Goal: Transaction & Acquisition: Purchase product/service

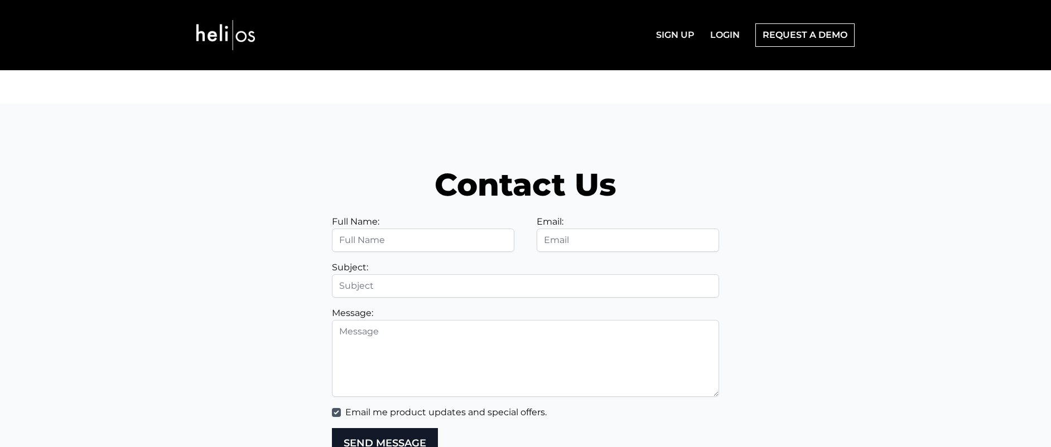
scroll to position [3945, 0]
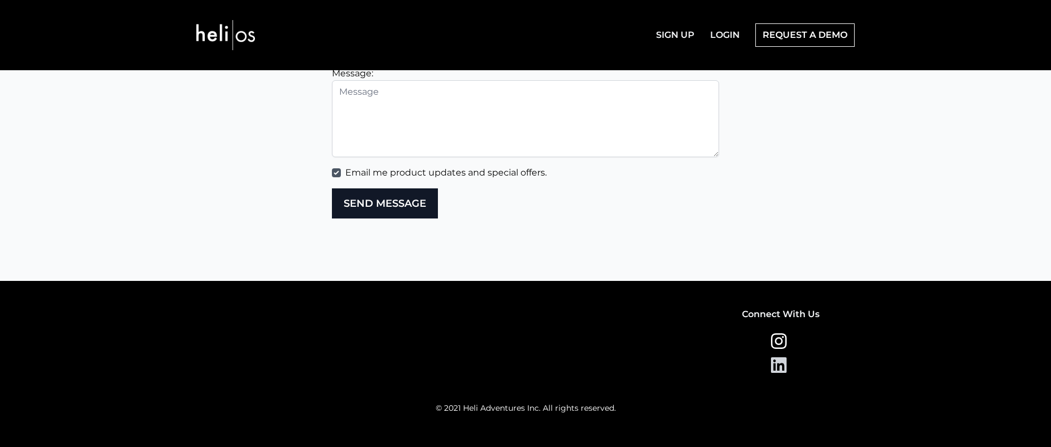
click at [779, 369] on icon at bounding box center [781, 365] width 20 height 18
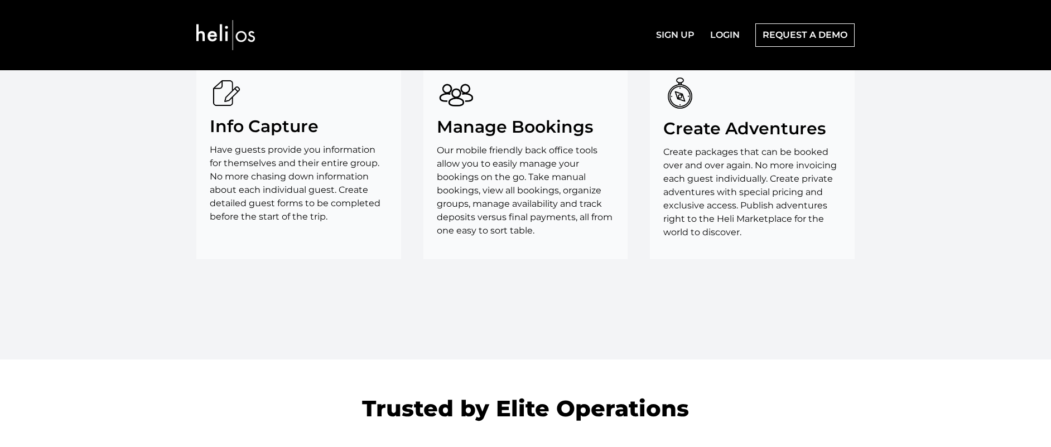
scroll to position [2316, 0]
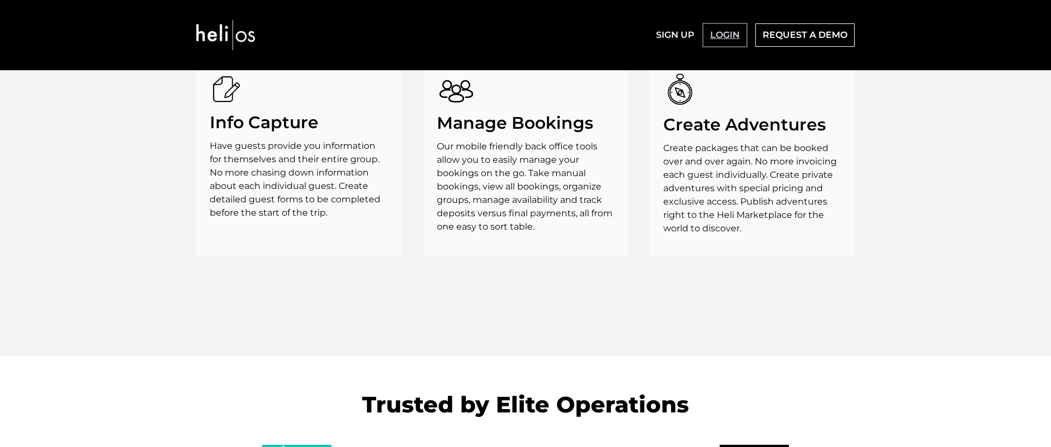
click at [723, 38] on link "LOGIN" at bounding box center [724, 35] width 43 height 22
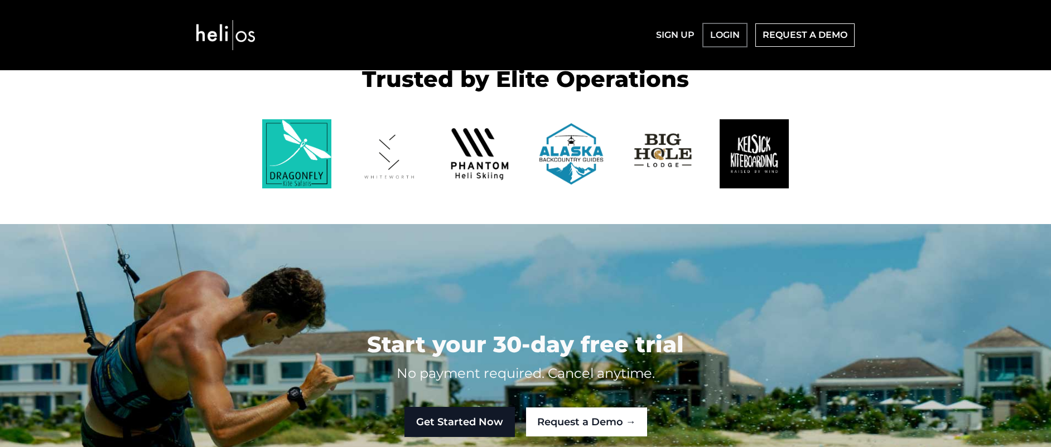
scroll to position [2631, 0]
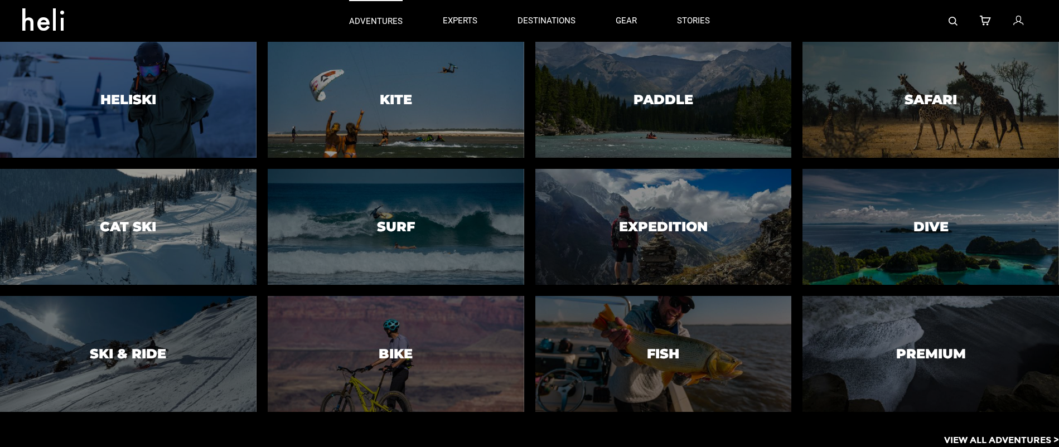
click at [379, 23] on p "adventures" at bounding box center [376, 22] width 54 height 12
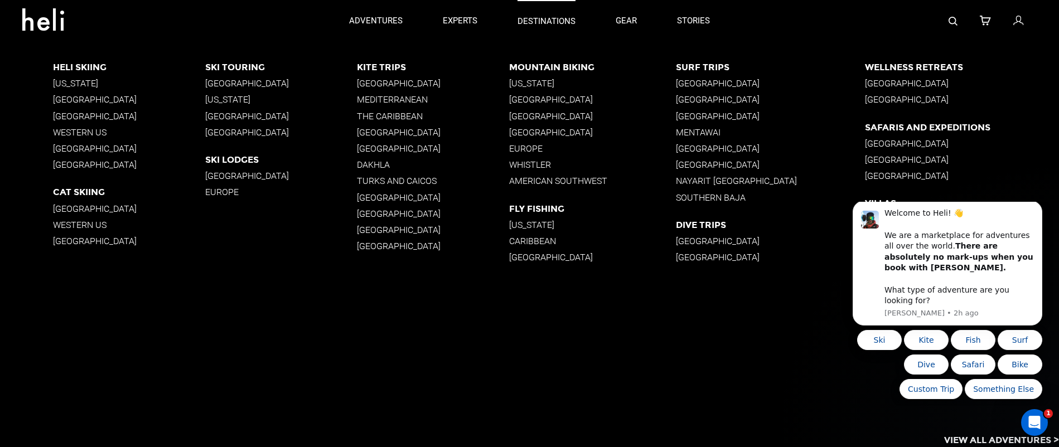
click at [554, 23] on p "destinations" at bounding box center [547, 22] width 58 height 12
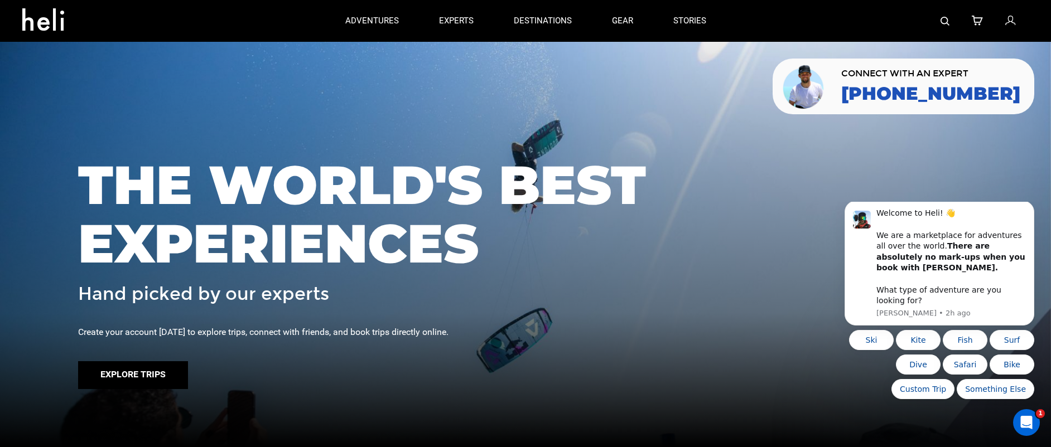
click at [151, 387] on button "Explore Trips" at bounding box center [133, 375] width 110 height 28
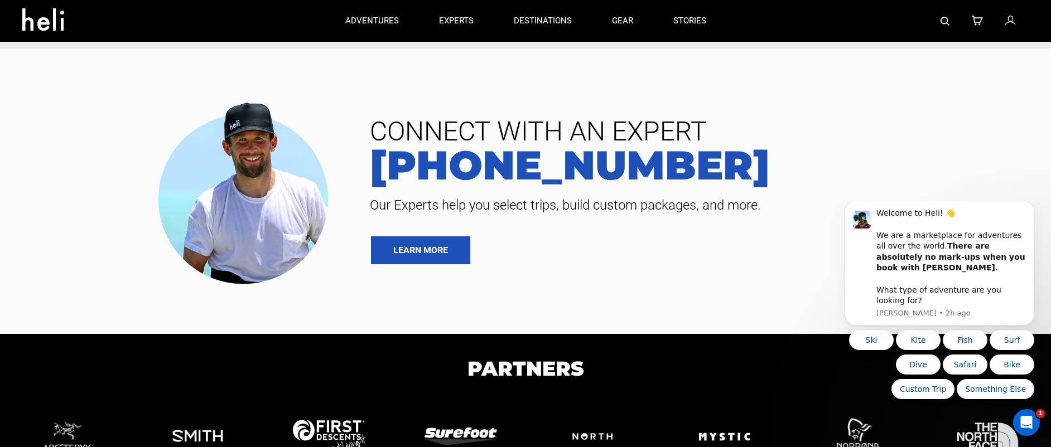
scroll to position [265, 0]
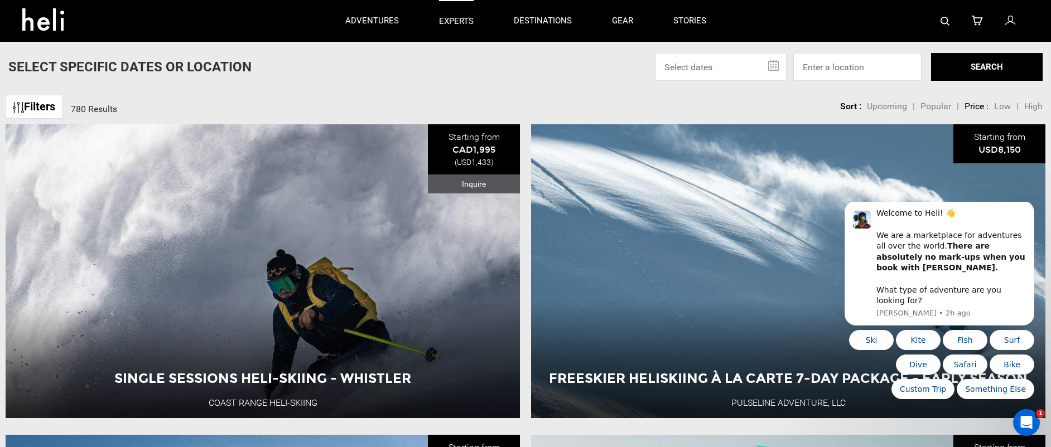
click at [459, 27] on p "experts" at bounding box center [456, 22] width 35 height 12
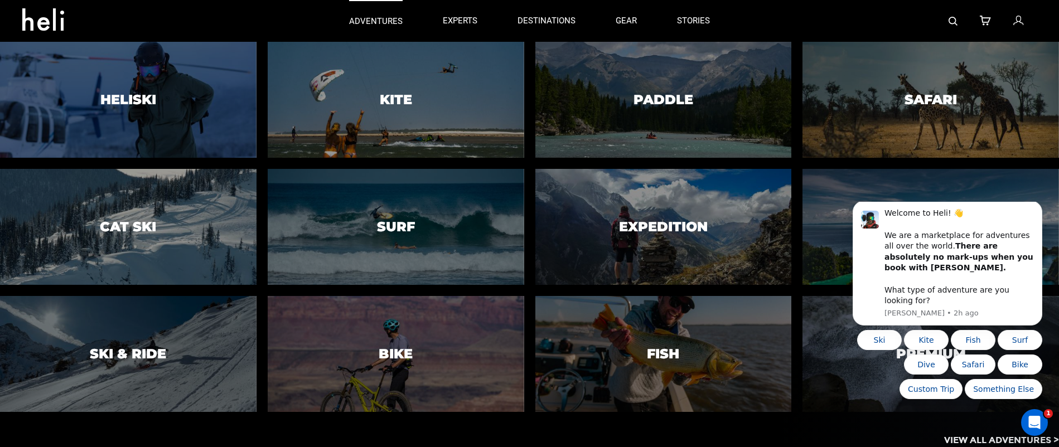
click at [372, 21] on p "adventures" at bounding box center [376, 22] width 54 height 12
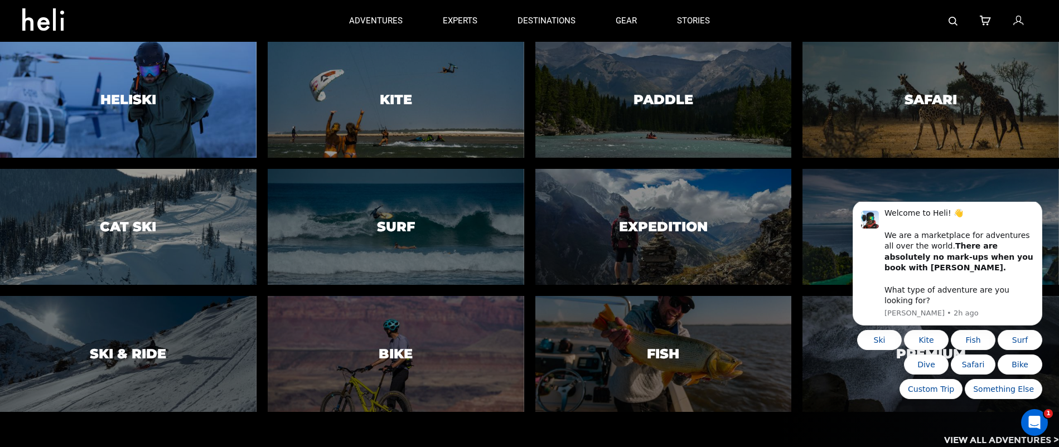
click at [177, 124] on div at bounding box center [128, 100] width 262 height 118
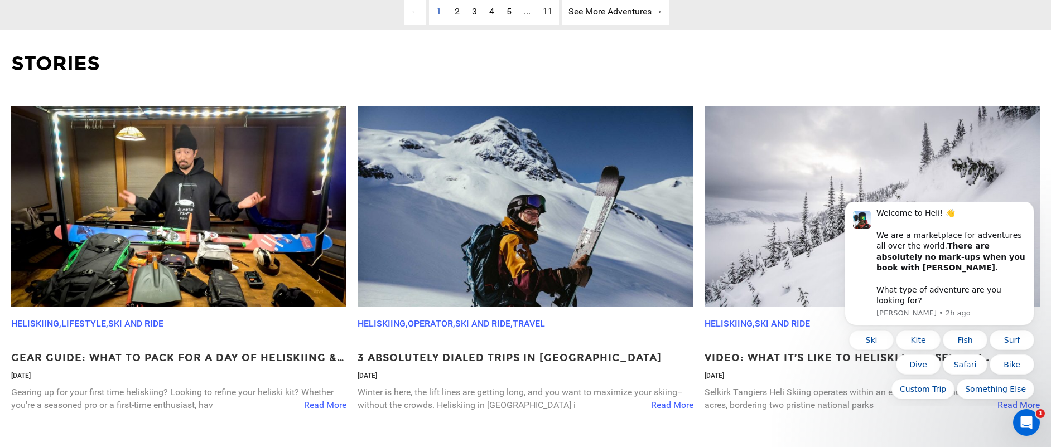
scroll to position [3918, 0]
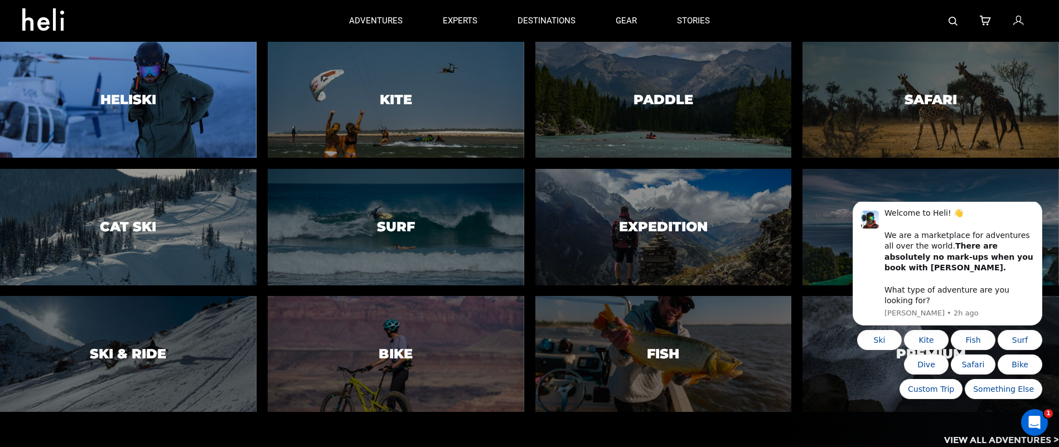
click at [125, 97] on h3 "Heliski" at bounding box center [128, 100] width 56 height 15
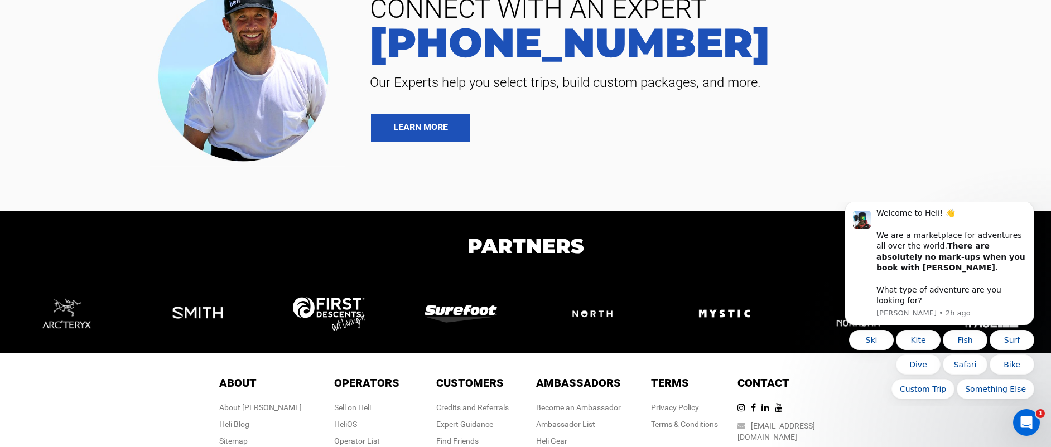
scroll to position [4926, 0]
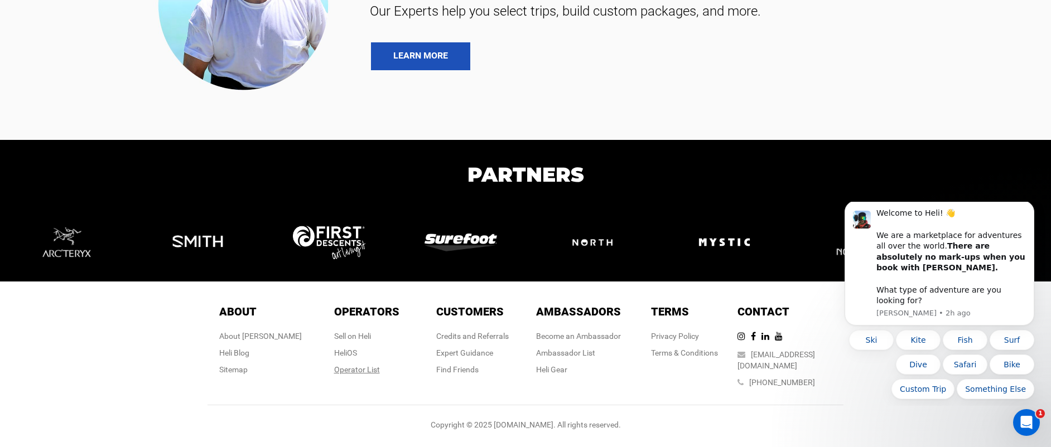
click at [358, 375] on div "Operator List" at bounding box center [366, 369] width 65 height 11
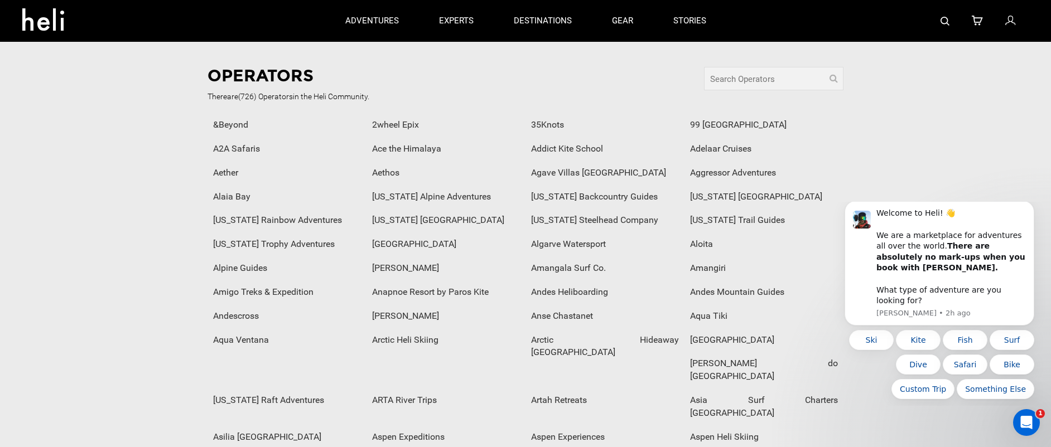
click at [421, 148] on div "Ace the Himalaya" at bounding box center [445, 149] width 159 height 24
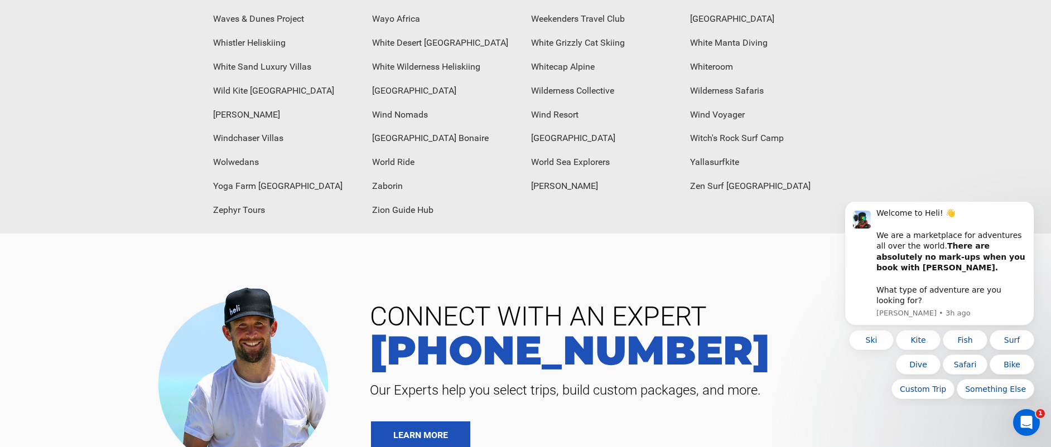
scroll to position [4682, 0]
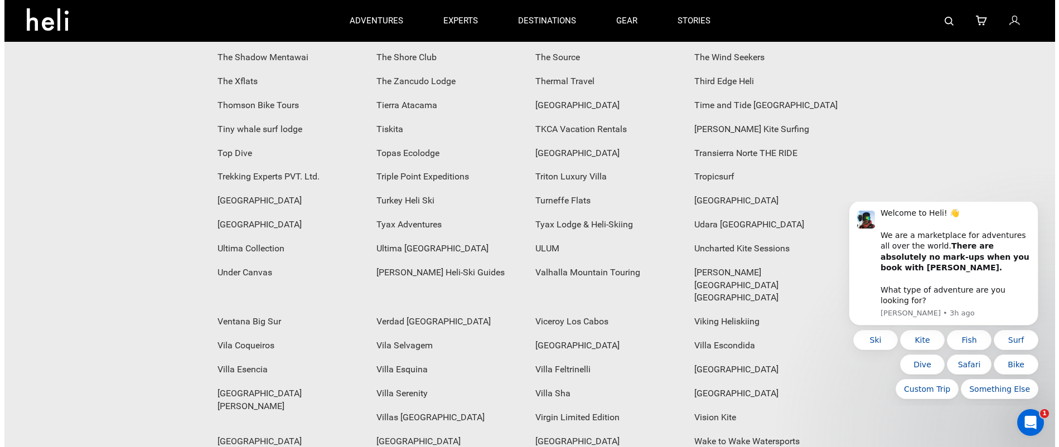
scroll to position [3874, 0]
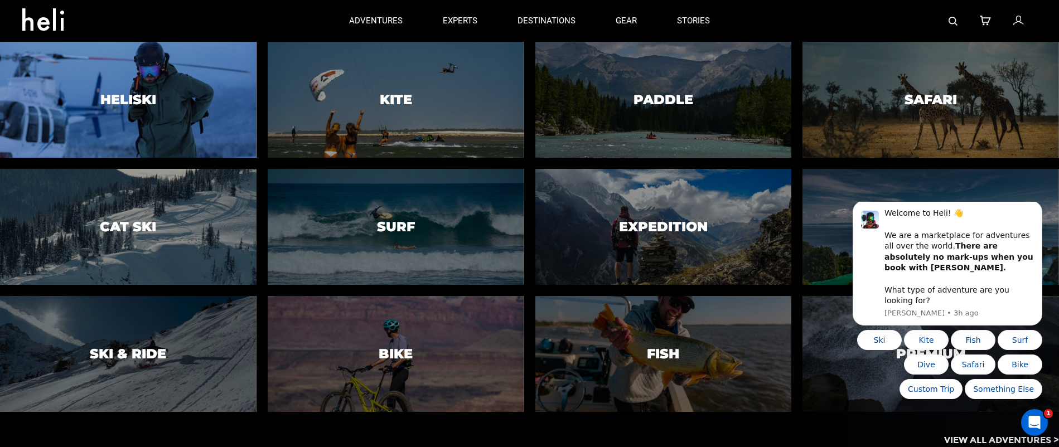
click at [118, 122] on div at bounding box center [128, 100] width 262 height 118
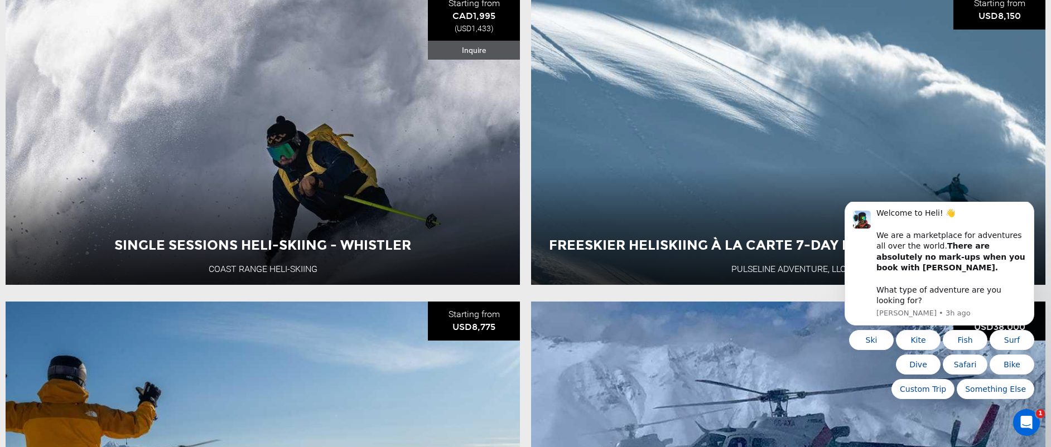
scroll to position [499, 0]
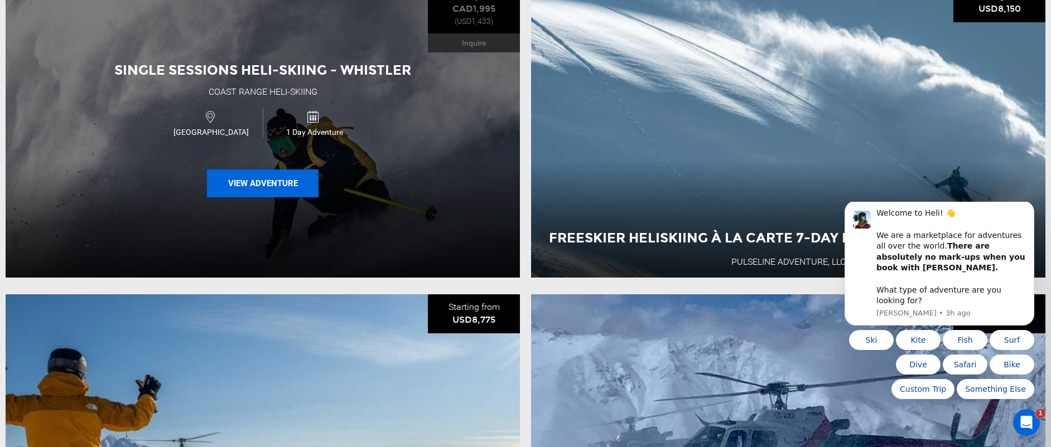
click at [267, 187] on button "View Adventure" at bounding box center [263, 184] width 112 height 28
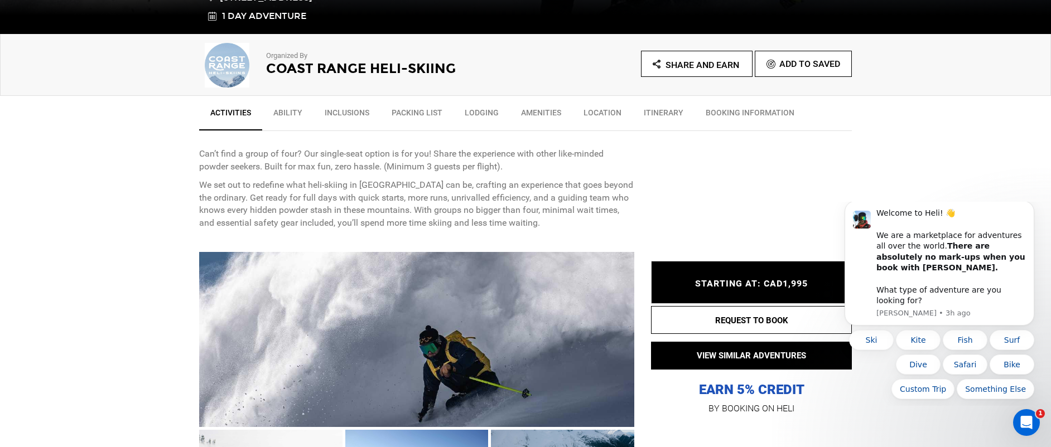
scroll to position [350, 0]
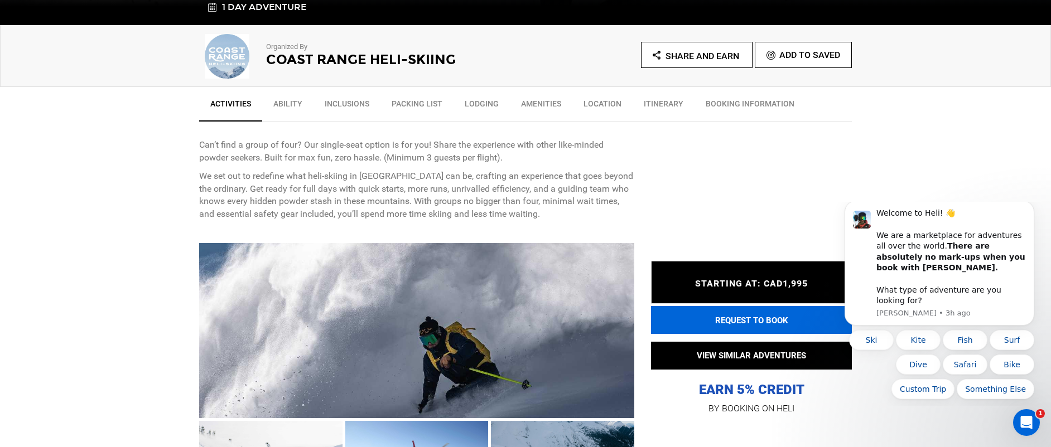
click at [757, 320] on button "REQUEST TO BOOK" at bounding box center [751, 320] width 201 height 28
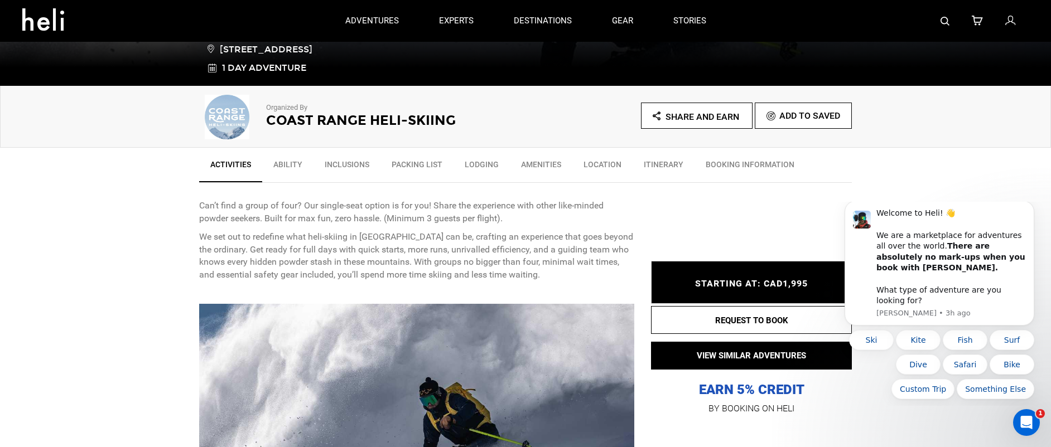
scroll to position [52, 0]
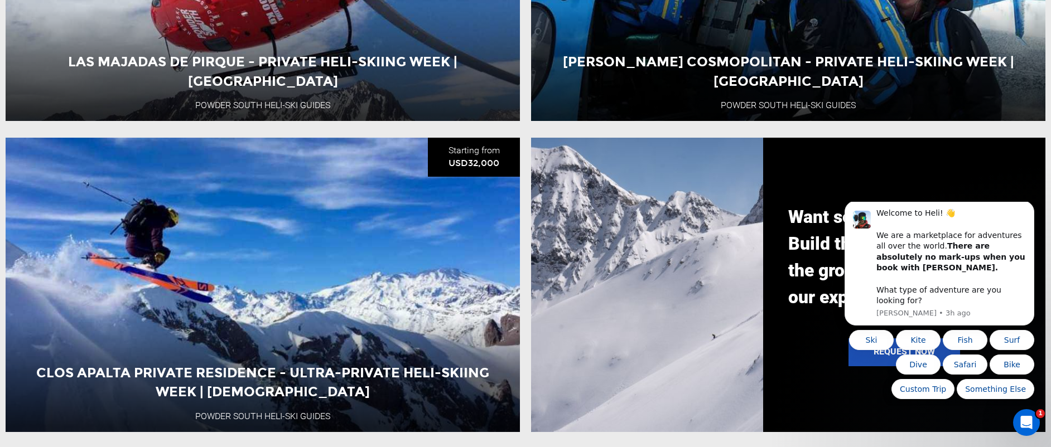
scroll to position [1313, 0]
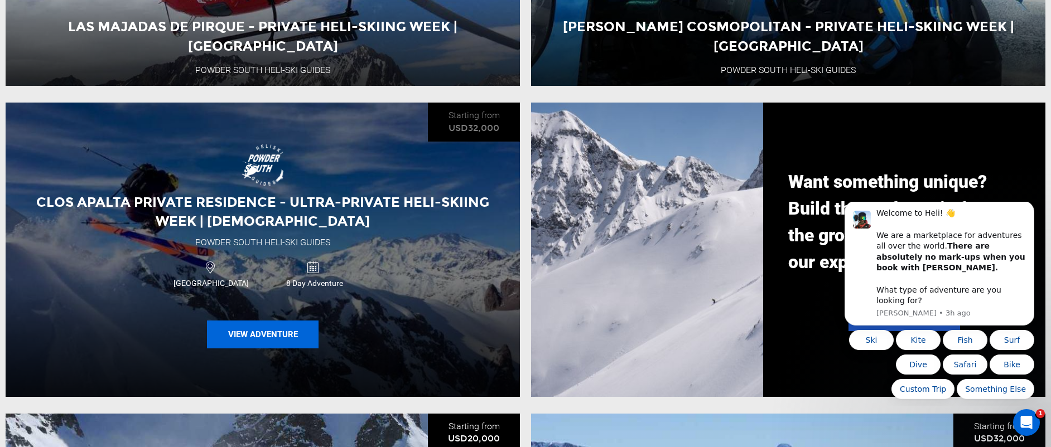
click at [267, 343] on button "View Adventure" at bounding box center [263, 335] width 112 height 28
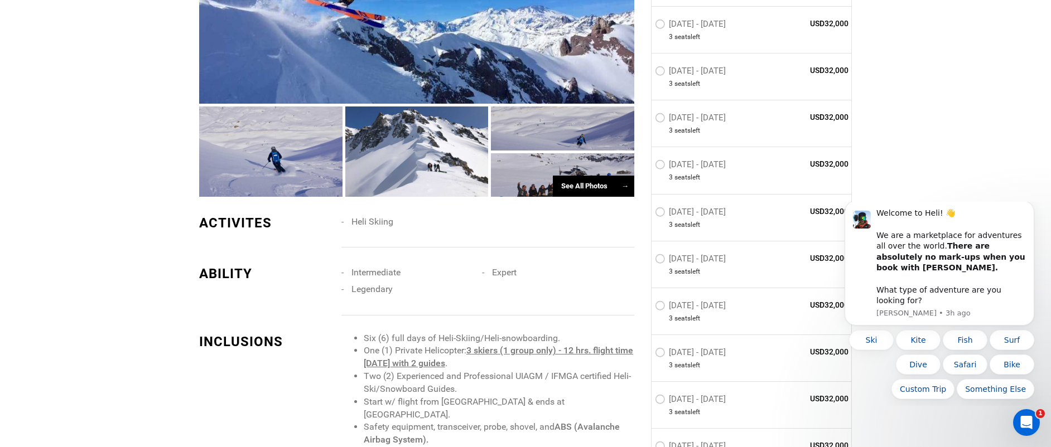
scroll to position [753, 0]
click at [662, 210] on label "Aug 1 - Aug 8, 2026" at bounding box center [692, 212] width 74 height 13
click at [647, 210] on input "Aug 1 - Aug 8, 2026" at bounding box center [647, 216] width 0 height 24
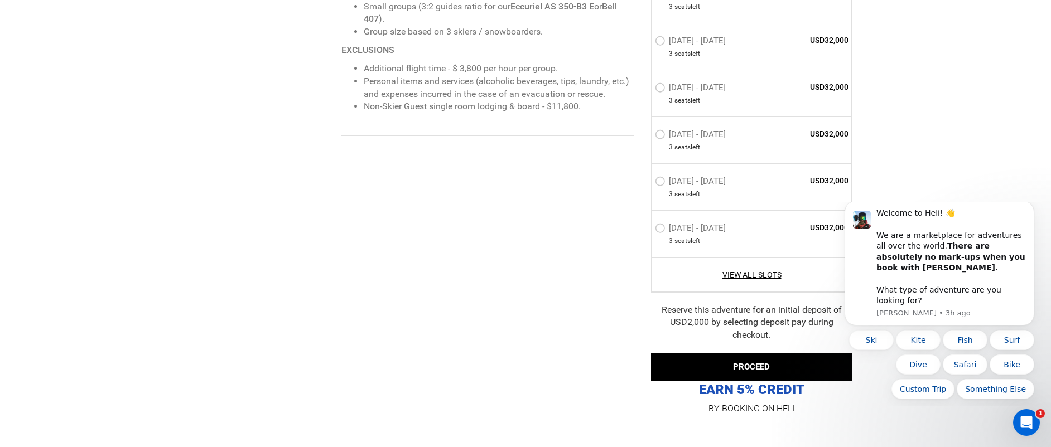
scroll to position [1333, 0]
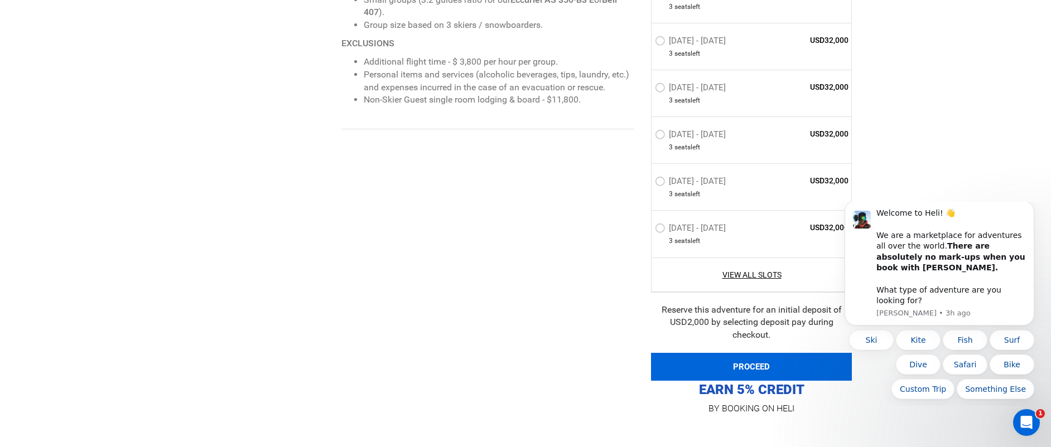
click at [767, 365] on button "PROCEED" at bounding box center [751, 367] width 201 height 28
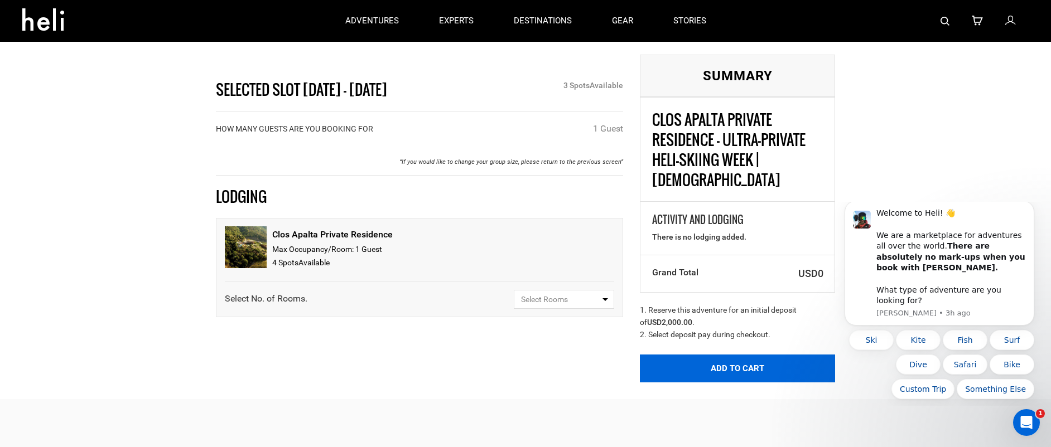
click at [755, 355] on button "Add to Cart" at bounding box center [737, 369] width 195 height 28
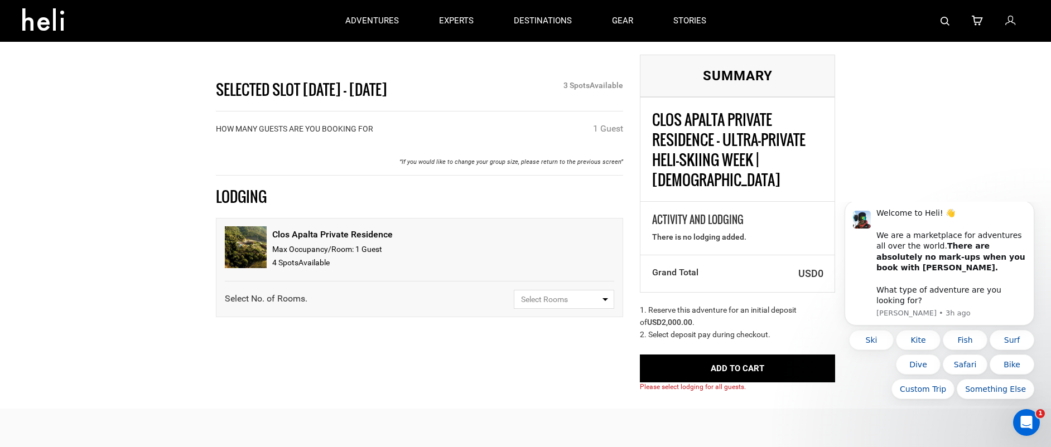
click at [601, 302] on button "Select Rooms" at bounding box center [564, 299] width 100 height 19
click at [581, 331] on link "Select Rooms" at bounding box center [563, 322] width 99 height 20
click at [585, 306] on button "Select Rooms" at bounding box center [564, 299] width 100 height 19
click at [573, 337] on link "1" at bounding box center [563, 342] width 99 height 20
select select "1"
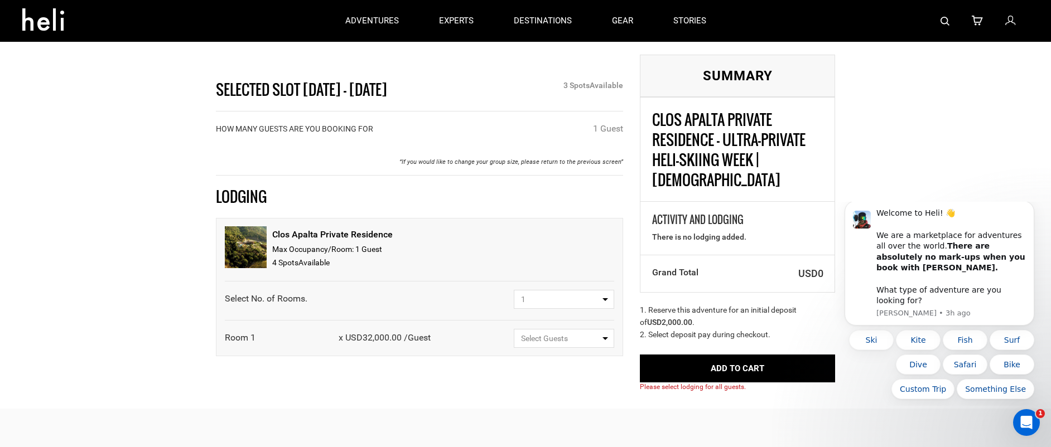
click at [619, 346] on div "Clos Apalta Private Residence Max Occupancy/Room: 1 Guest 4 Spot s Available Se…" at bounding box center [419, 287] width 407 height 138
click at [591, 345] on button "Select Guests" at bounding box center [564, 338] width 100 height 19
click at [573, 387] on link "1 Guest" at bounding box center [563, 382] width 99 height 20
select select "1"
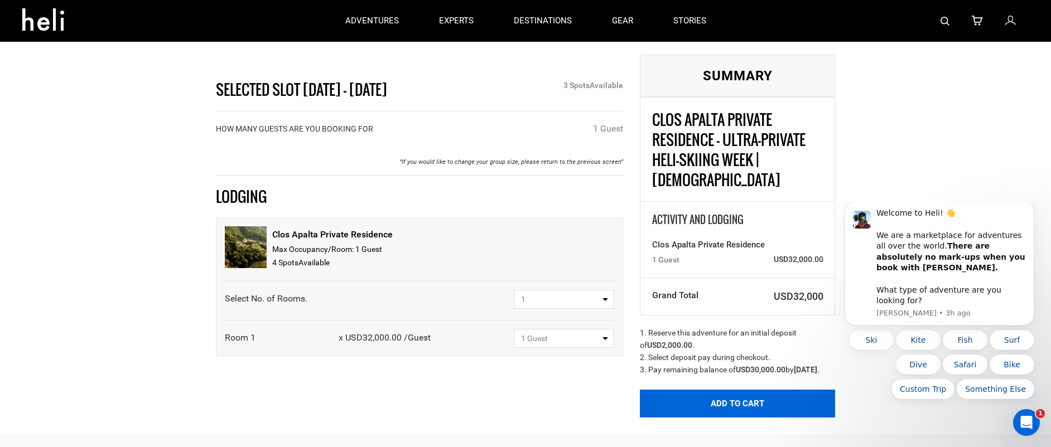
click at [706, 395] on button "Add to Cart" at bounding box center [737, 404] width 195 height 28
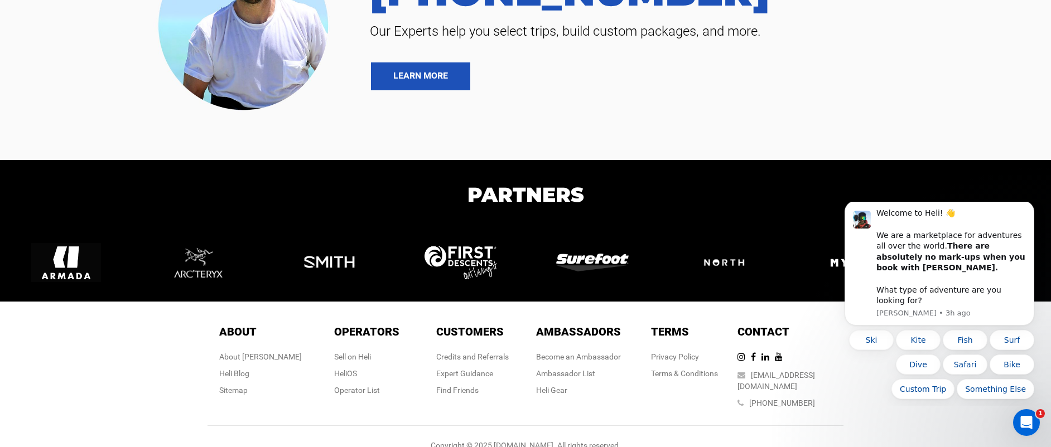
scroll to position [602, 0]
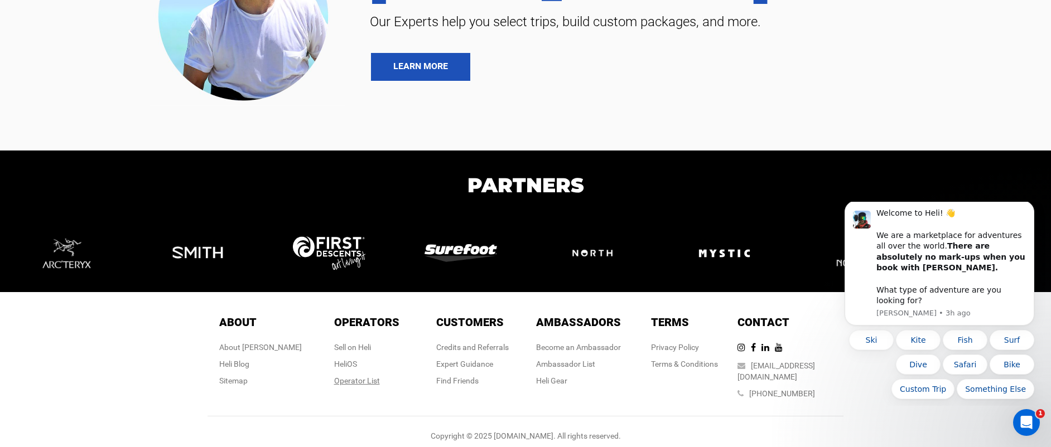
click at [348, 380] on div "Operator List" at bounding box center [366, 380] width 65 height 11
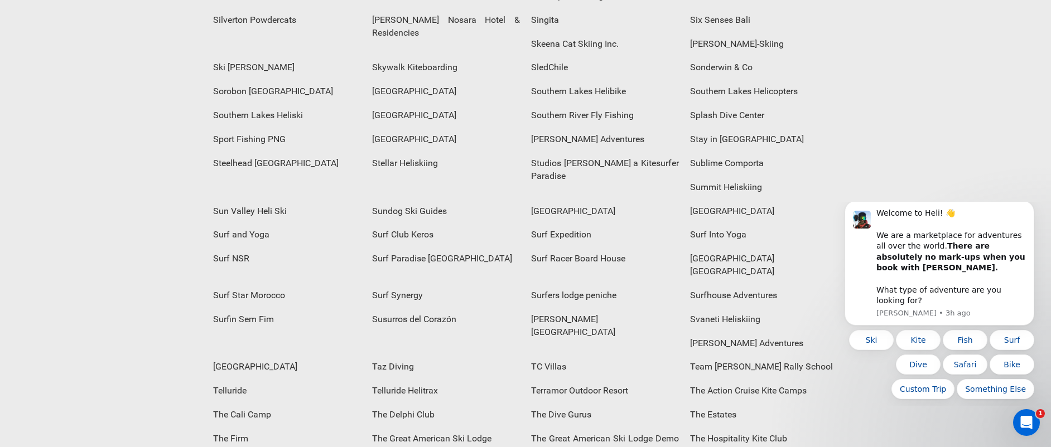
scroll to position [3698, 0]
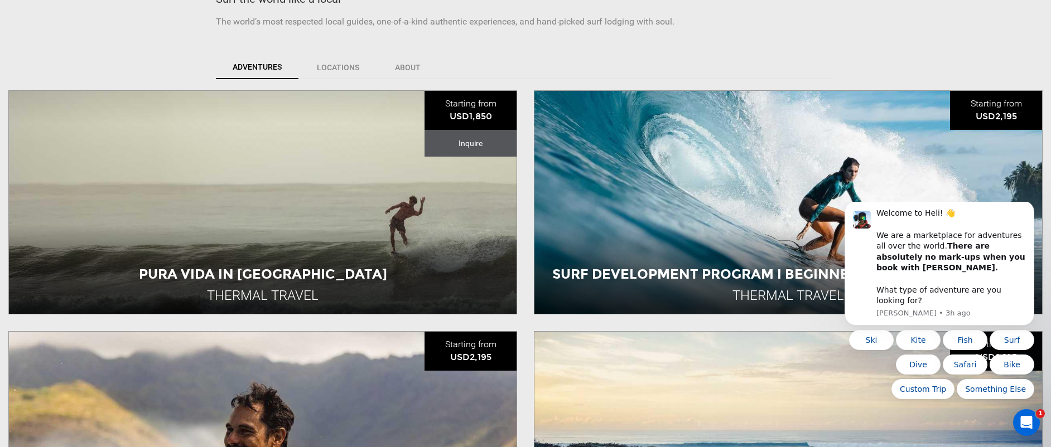
scroll to position [330, 0]
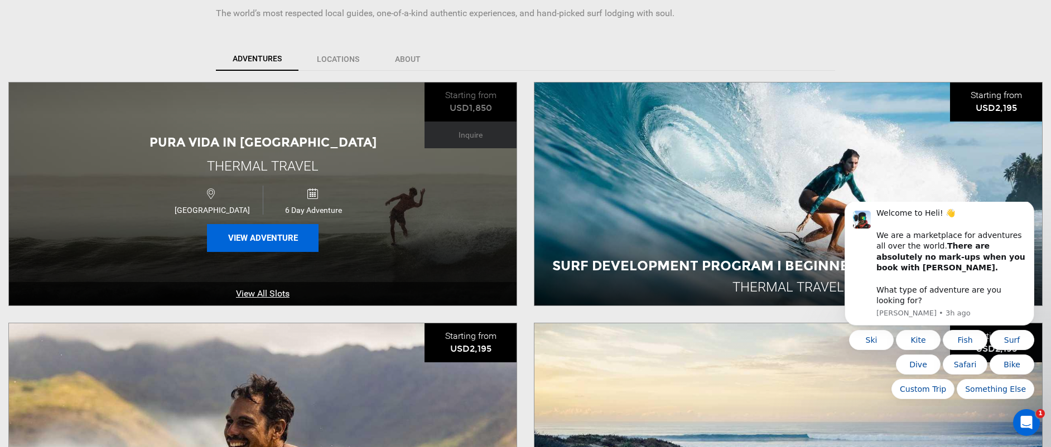
click at [278, 242] on button "View Adventure" at bounding box center [263, 238] width 112 height 28
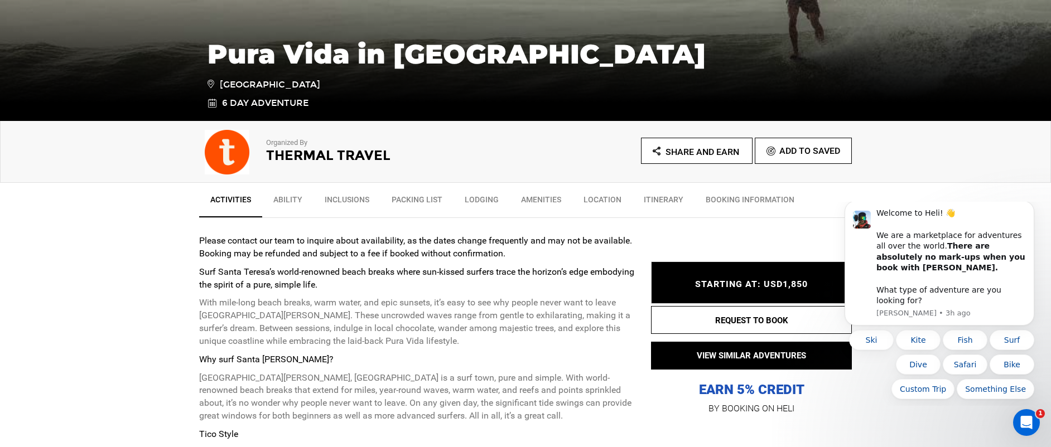
scroll to position [257, 0]
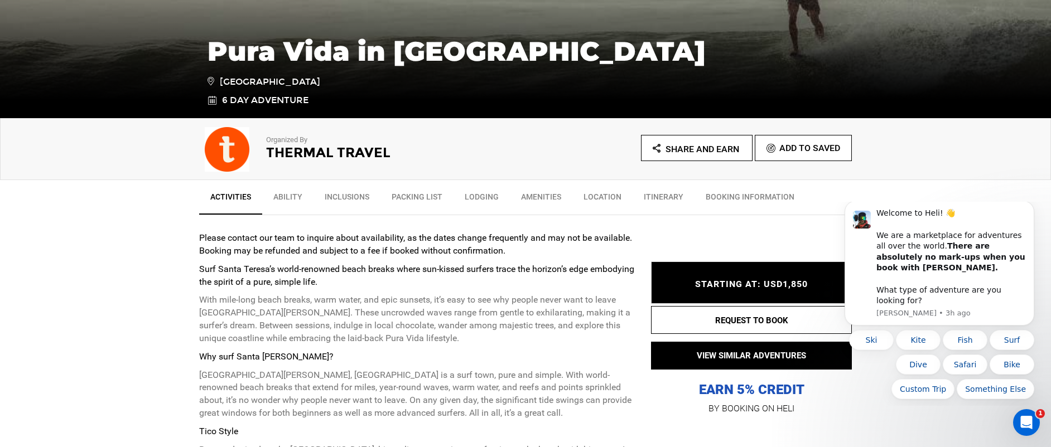
click at [413, 197] on link "Packing List" at bounding box center [416, 200] width 73 height 28
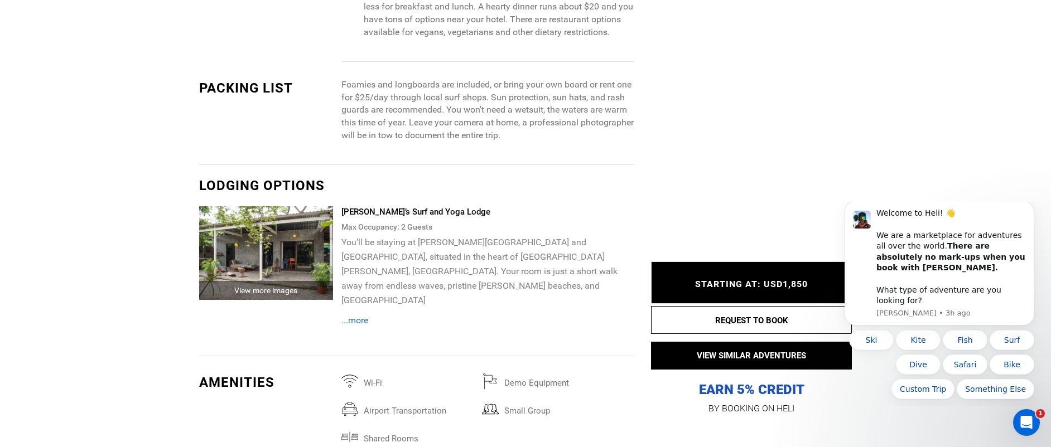
scroll to position [1414, 0]
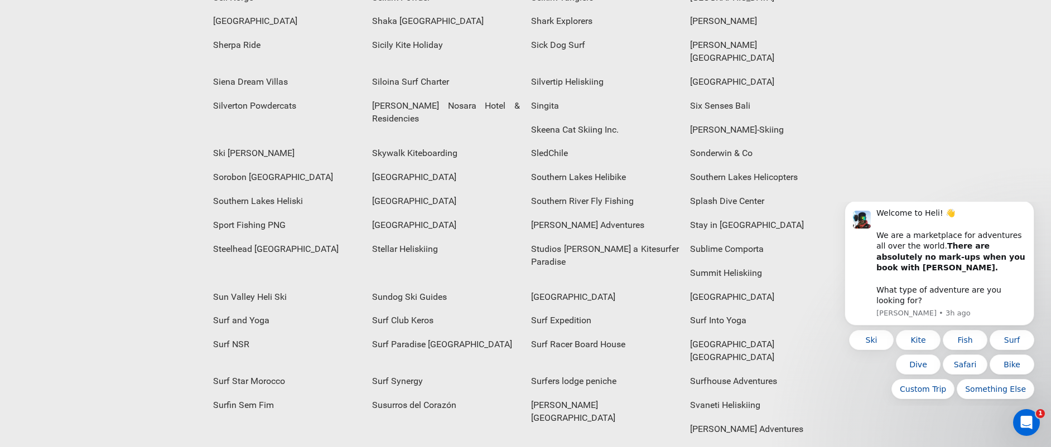
scroll to position [3612, 0]
